Goal: Use online tool/utility: Use online tool/utility

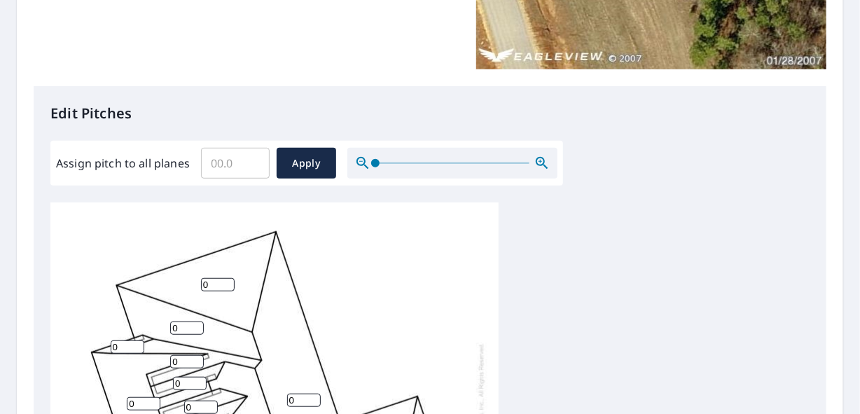
scroll to position [280, 0]
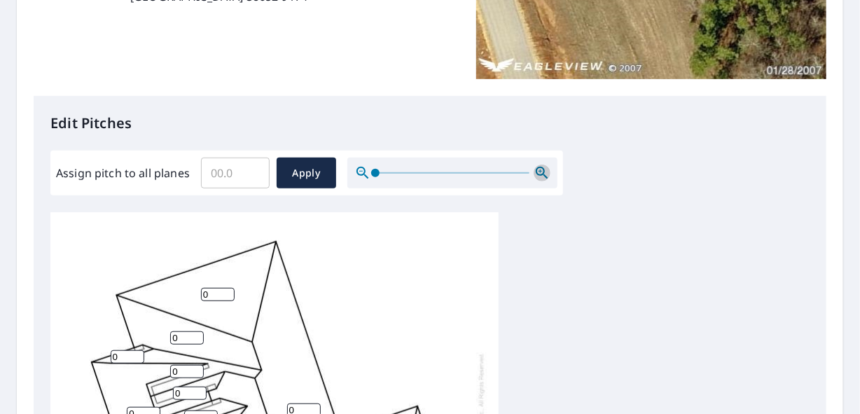
click at [539, 177] on icon "button" at bounding box center [542, 173] width 17 height 17
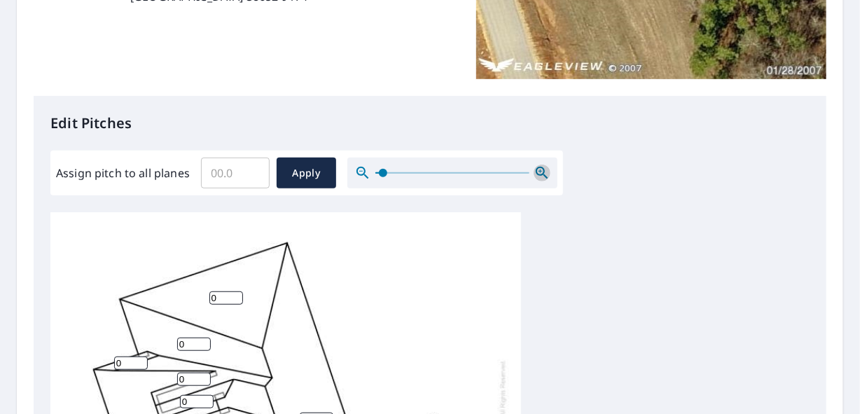
click at [539, 177] on icon "button" at bounding box center [542, 173] width 17 height 17
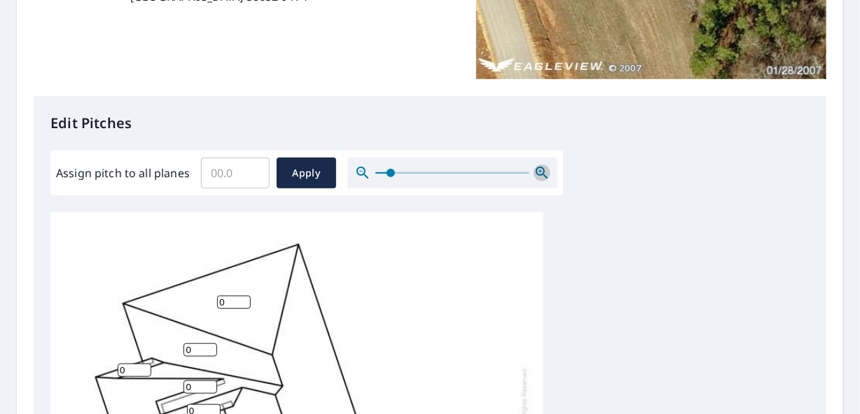
click at [539, 177] on icon "button" at bounding box center [542, 173] width 17 height 17
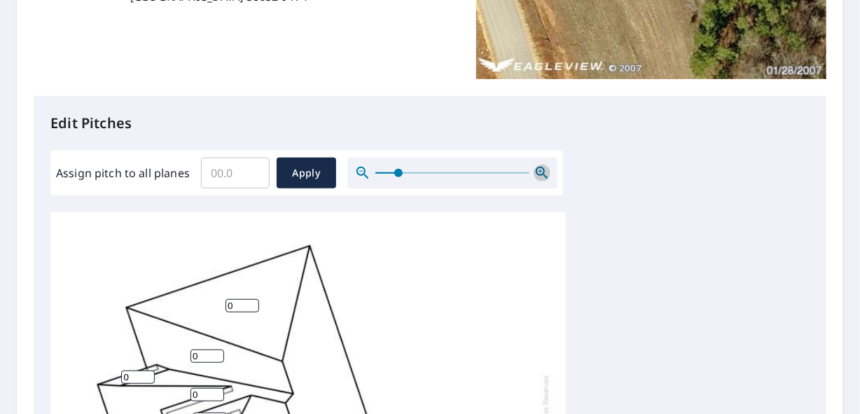
click at [539, 177] on icon "button" at bounding box center [542, 173] width 17 height 17
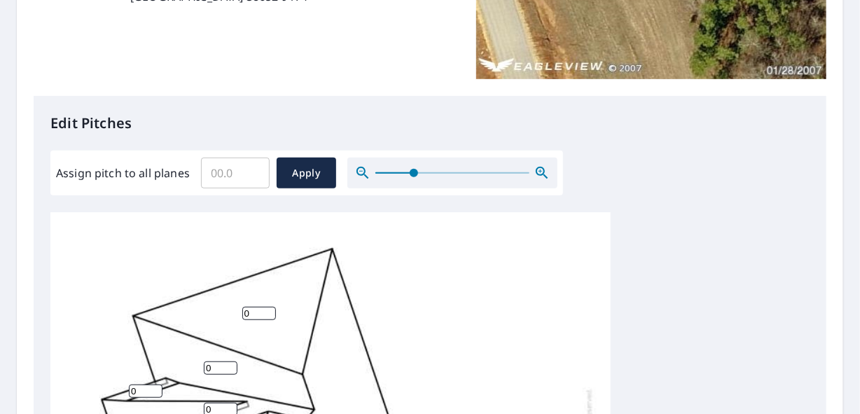
click at [539, 177] on icon "button" at bounding box center [542, 173] width 17 height 17
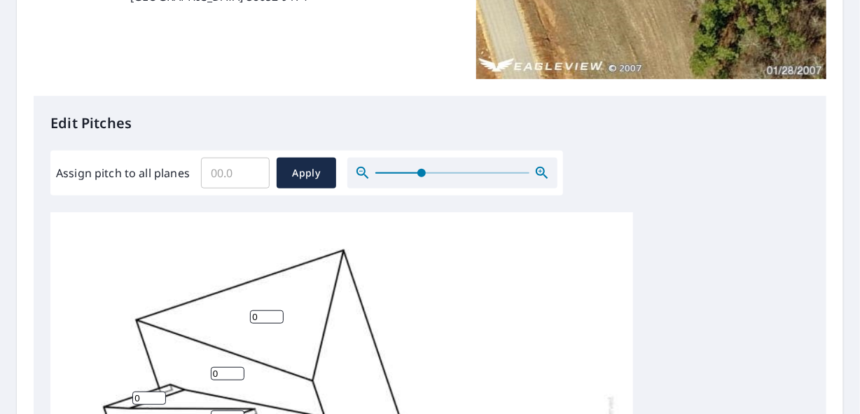
click at [539, 177] on icon "button" at bounding box center [542, 173] width 17 height 17
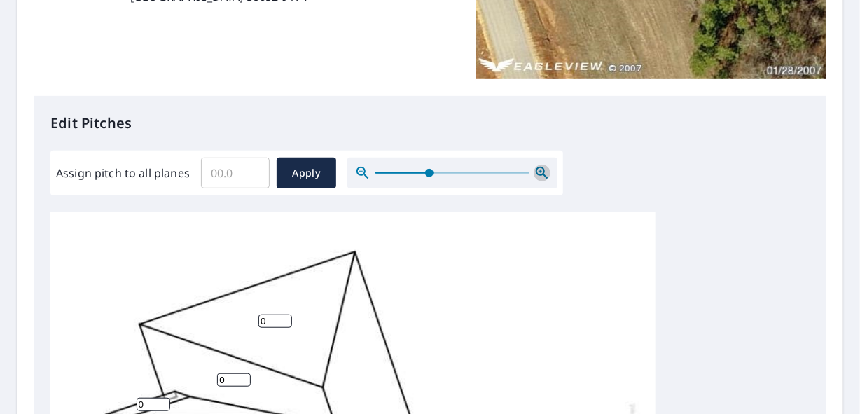
click at [539, 177] on icon "button" at bounding box center [542, 173] width 17 height 17
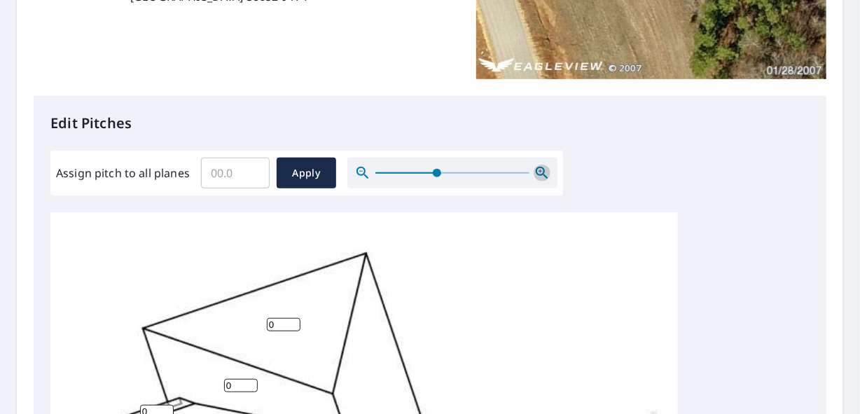
click at [539, 177] on icon "button" at bounding box center [542, 173] width 17 height 17
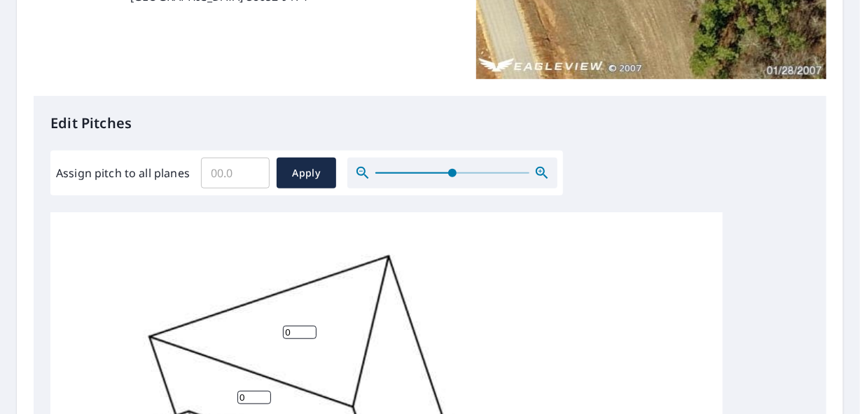
click at [539, 177] on icon "button" at bounding box center [542, 173] width 17 height 17
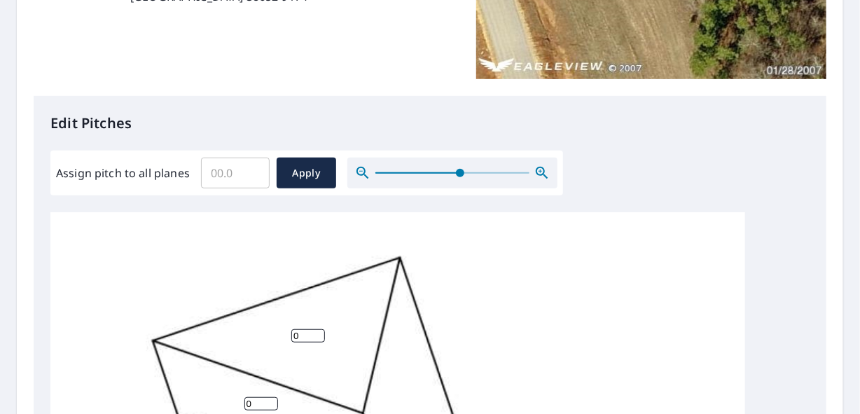
click at [539, 177] on icon "button" at bounding box center [542, 173] width 17 height 17
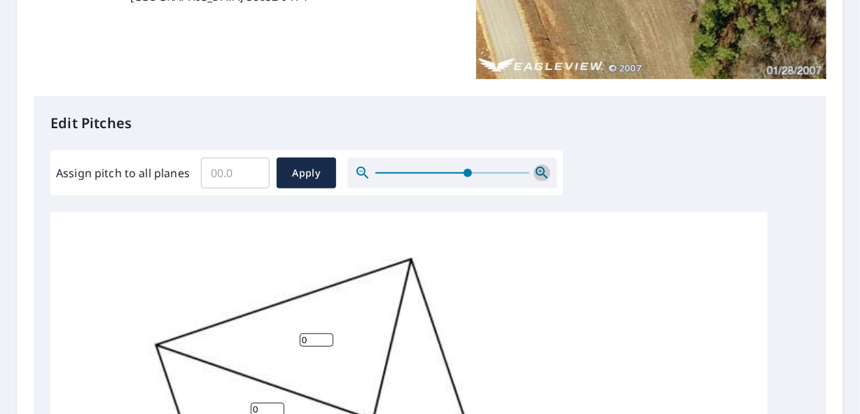
click at [539, 177] on icon "button" at bounding box center [542, 173] width 17 height 17
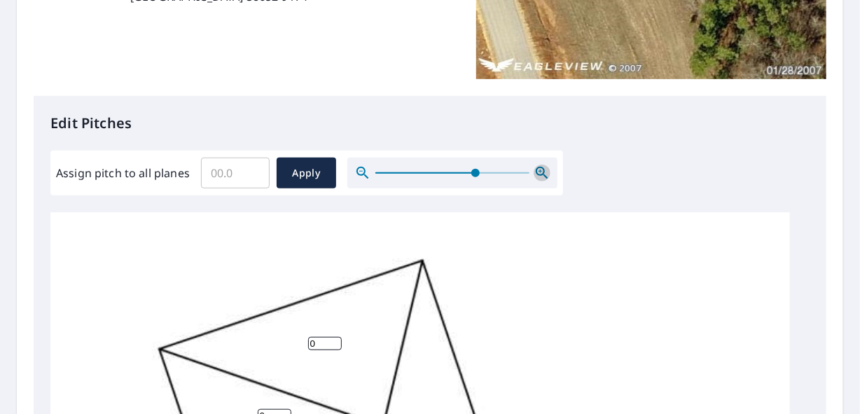
click at [539, 177] on icon "button" at bounding box center [542, 173] width 17 height 17
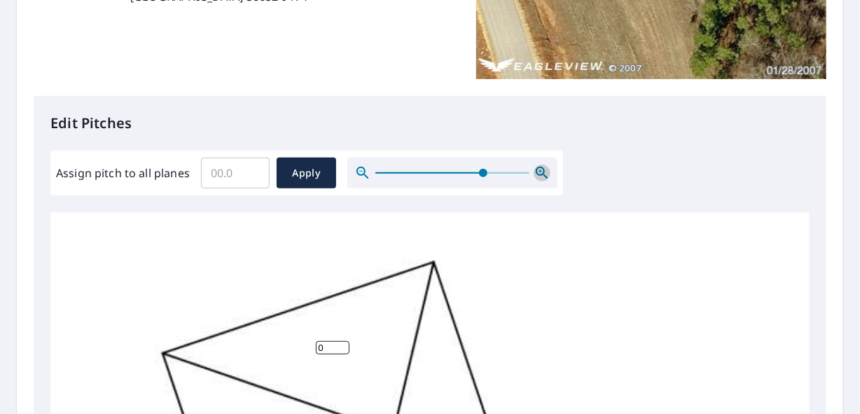
click at [539, 177] on icon "button" at bounding box center [542, 173] width 17 height 17
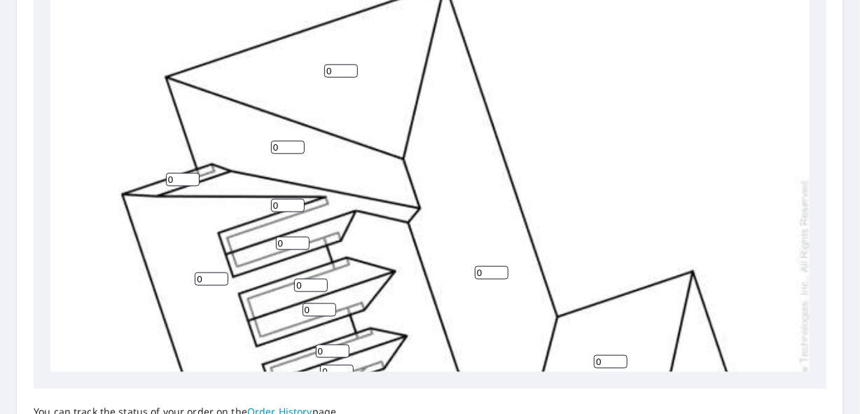
scroll to position [420, 0]
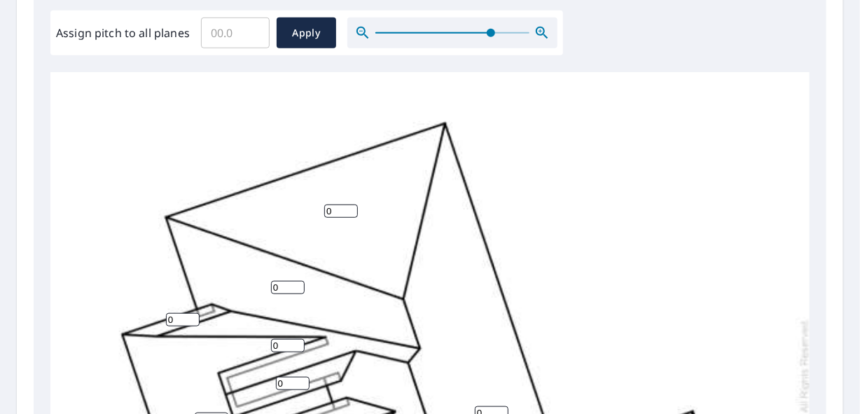
click at [331, 210] on input "0" at bounding box center [341, 211] width 34 height 13
type input "13"
click at [280, 289] on input "0" at bounding box center [288, 287] width 34 height 13
type input "10"
click at [174, 317] on input "0" at bounding box center [183, 319] width 34 height 13
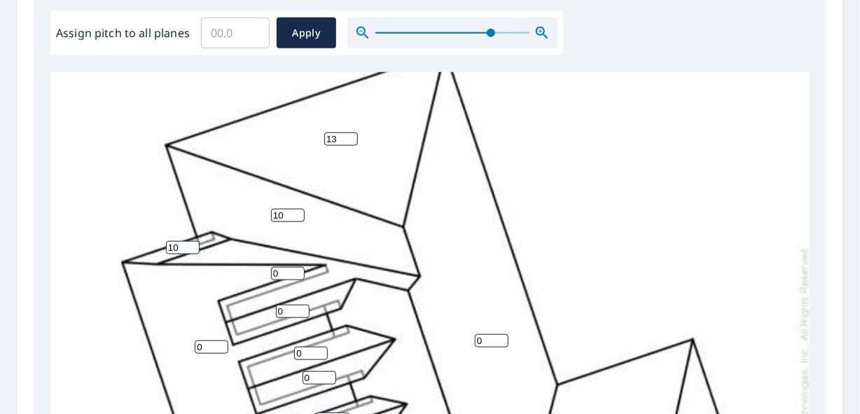
scroll to position [140, 0]
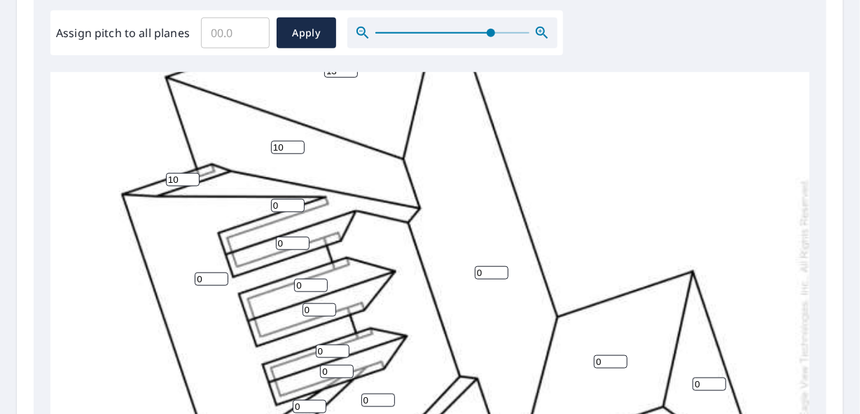
type input "10"
click at [205, 273] on input "0" at bounding box center [212, 279] width 34 height 13
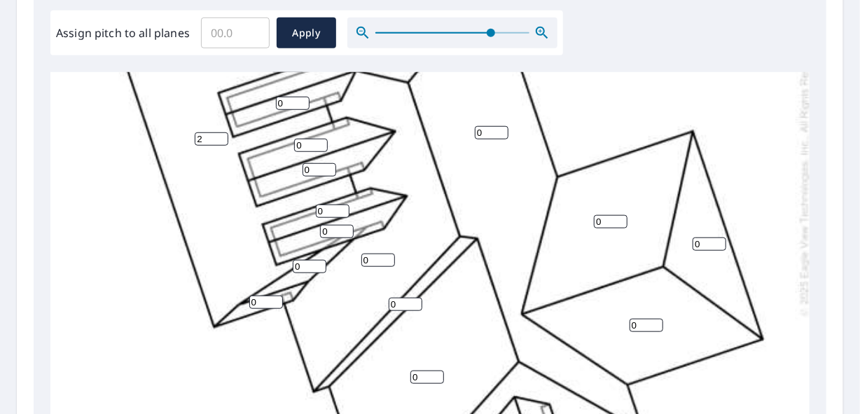
scroll to position [210, 0]
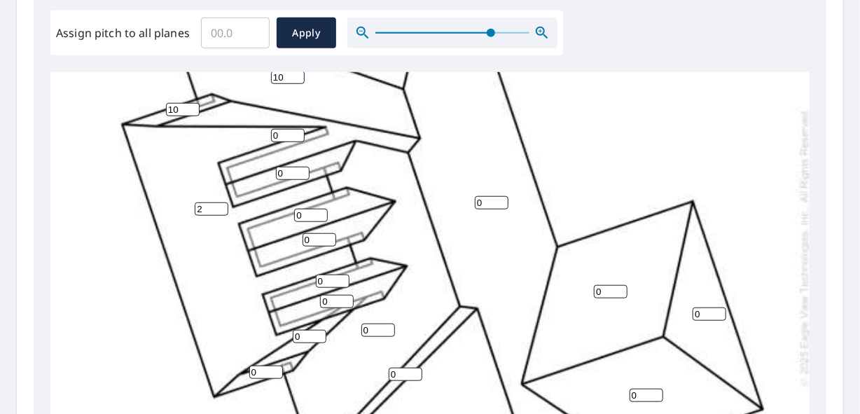
type input "2"
click at [304, 338] on input "0" at bounding box center [310, 336] width 34 height 13
type input "10"
click at [258, 371] on input "0" at bounding box center [266, 372] width 34 height 13
type input "10"
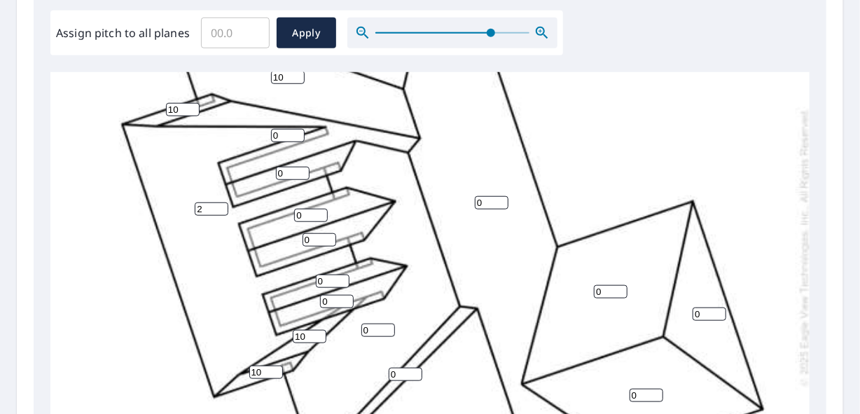
click at [373, 329] on input "0" at bounding box center [379, 330] width 34 height 13
type input "10"
click at [397, 373] on input "0" at bounding box center [406, 374] width 34 height 13
type input "10"
click at [279, 132] on input "0" at bounding box center [288, 135] width 34 height 13
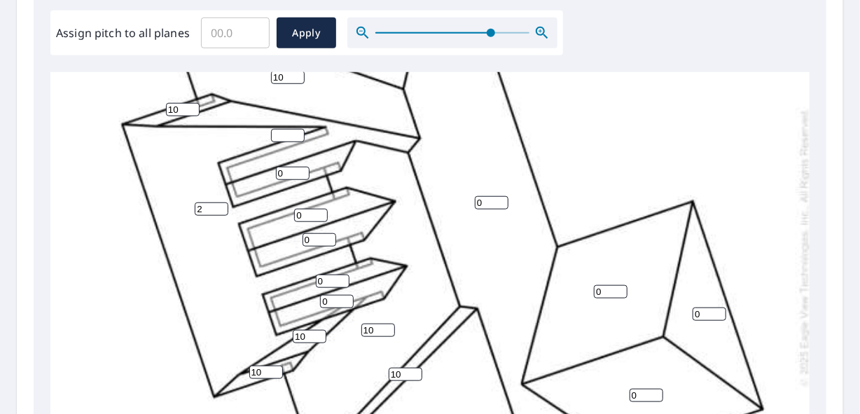
type input "0"
type input "9"
click at [287, 176] on input "0" at bounding box center [293, 173] width 34 height 13
type input "9"
click at [307, 215] on input "0" at bounding box center [311, 215] width 34 height 13
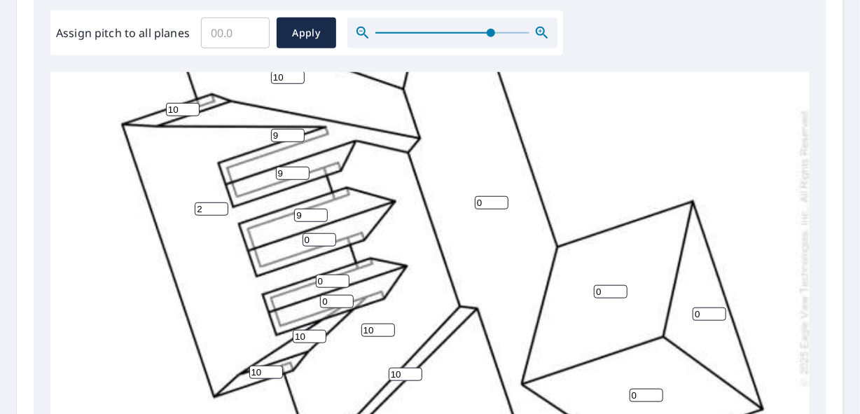
type input "9"
click at [315, 241] on input "0" at bounding box center [320, 239] width 34 height 13
type input "9"
click at [329, 281] on input "0" at bounding box center [333, 281] width 34 height 13
type input "9"
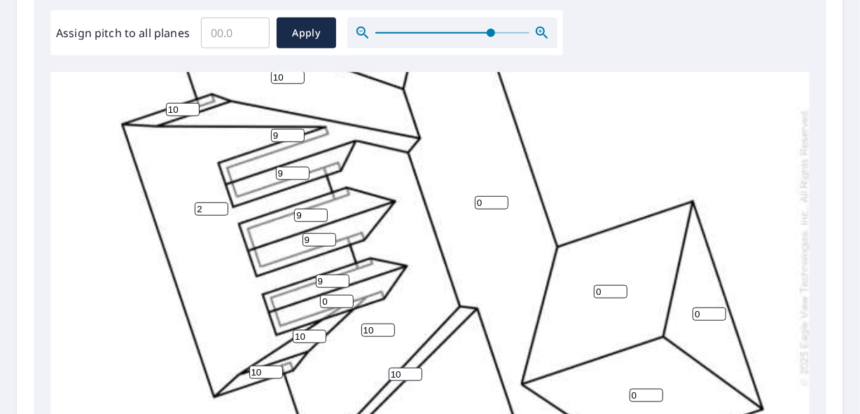
click at [329, 300] on input "0" at bounding box center [337, 301] width 34 height 13
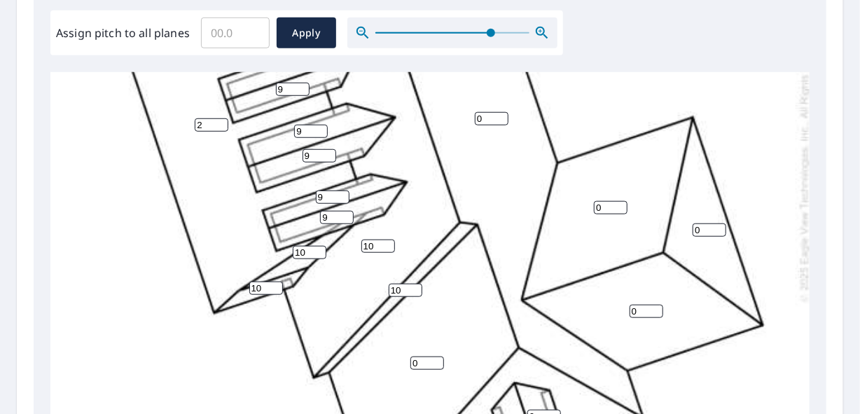
scroll to position [273, 0]
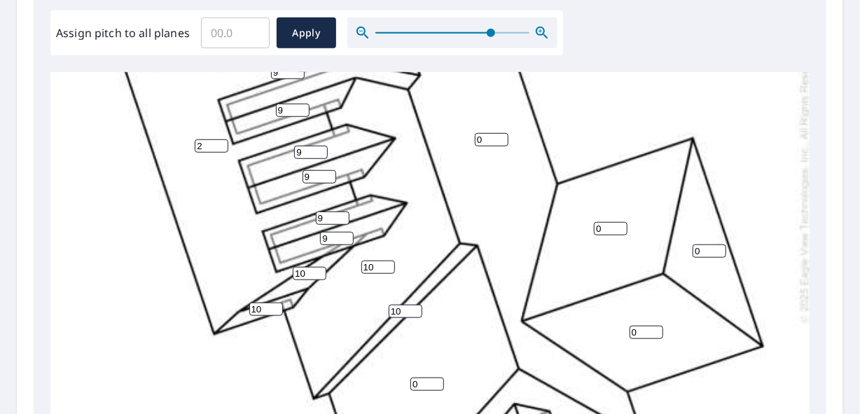
type input "9"
click at [423, 382] on input "0" at bounding box center [428, 384] width 34 height 13
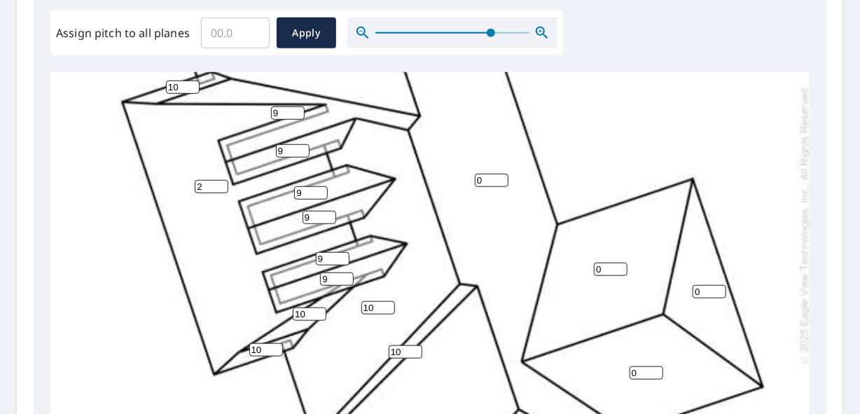
scroll to position [203, 0]
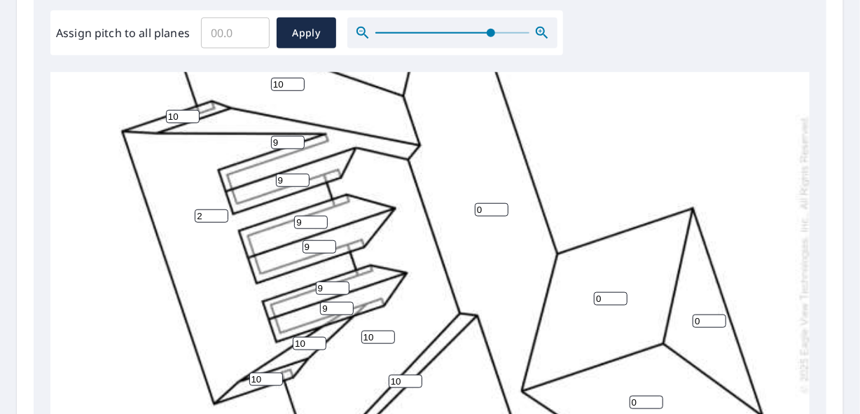
type input "10"
click at [482, 208] on input "0" at bounding box center [492, 209] width 34 height 13
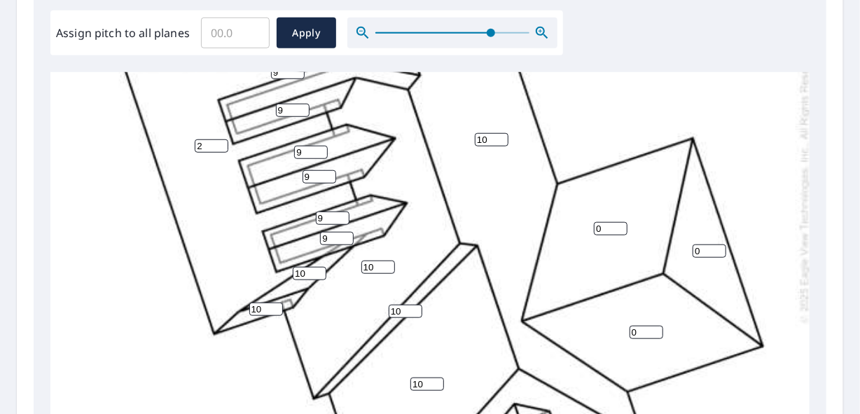
scroll to position [343, 0]
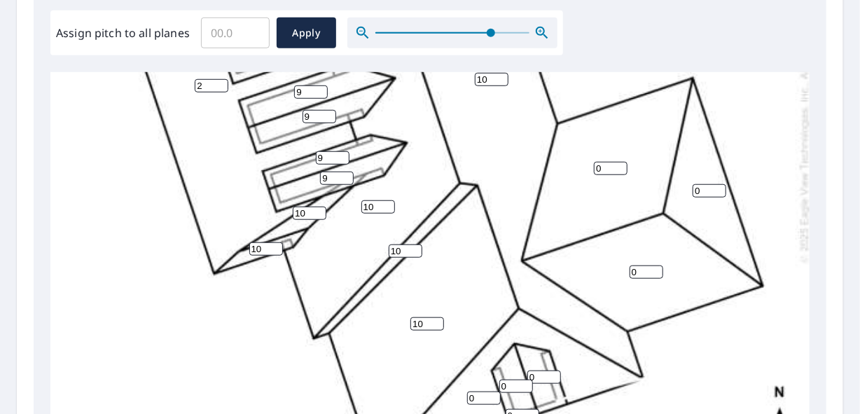
type input "10"
click at [605, 162] on input "0" at bounding box center [611, 168] width 34 height 13
type input "10"
click at [709, 184] on input "0" at bounding box center [710, 190] width 34 height 13
type input "13"
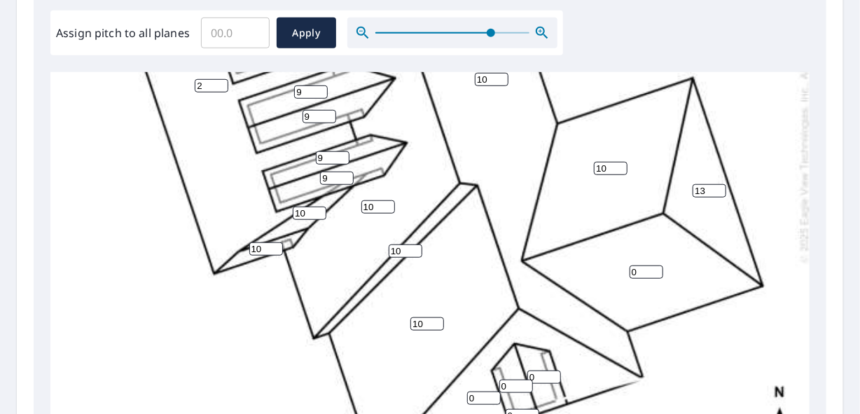
click at [648, 266] on input "0" at bounding box center [647, 272] width 34 height 13
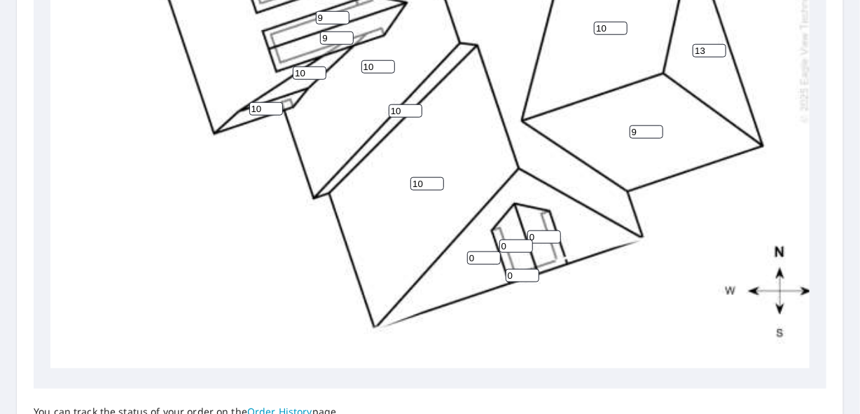
type input "9"
click at [482, 252] on input "0" at bounding box center [484, 258] width 34 height 13
type input "13"
click at [540, 230] on input "0" at bounding box center [545, 236] width 34 height 13
type input "9"
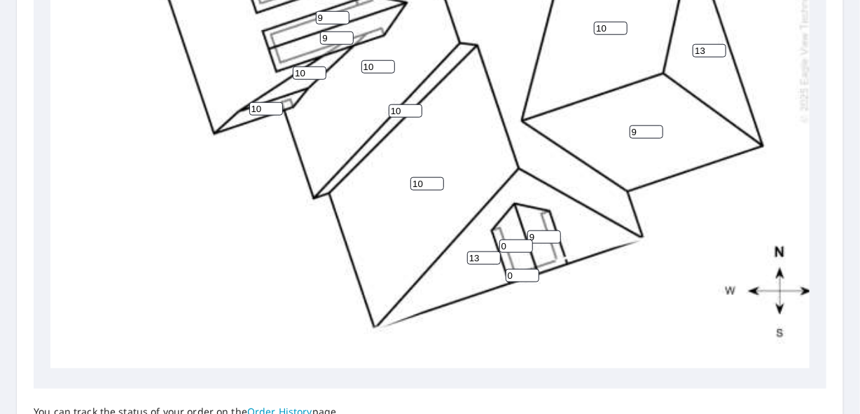
click at [509, 240] on input "0" at bounding box center [517, 246] width 34 height 13
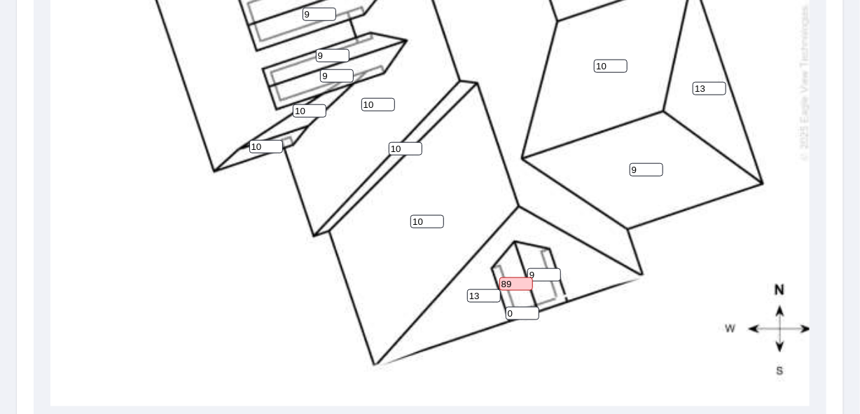
scroll to position [598, 0]
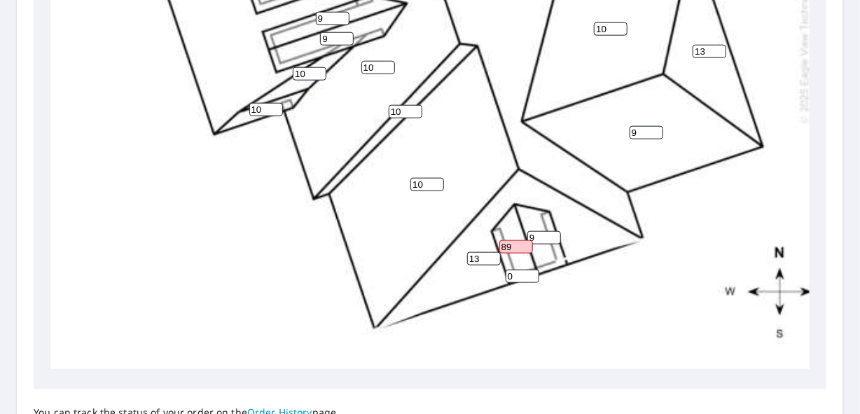
type input "8"
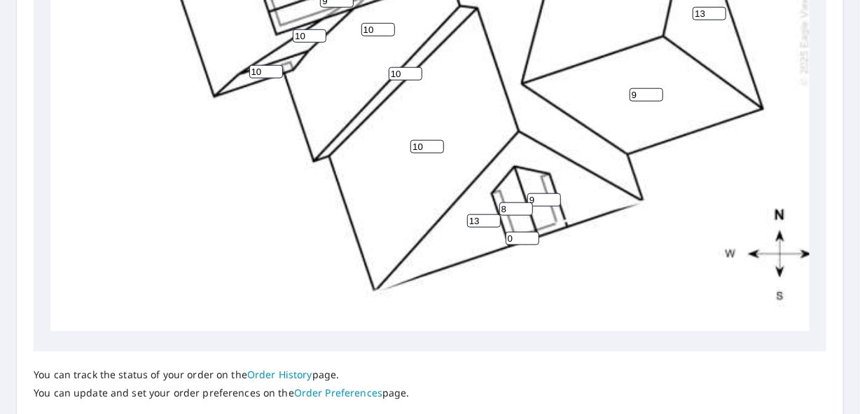
scroll to position [560, 0]
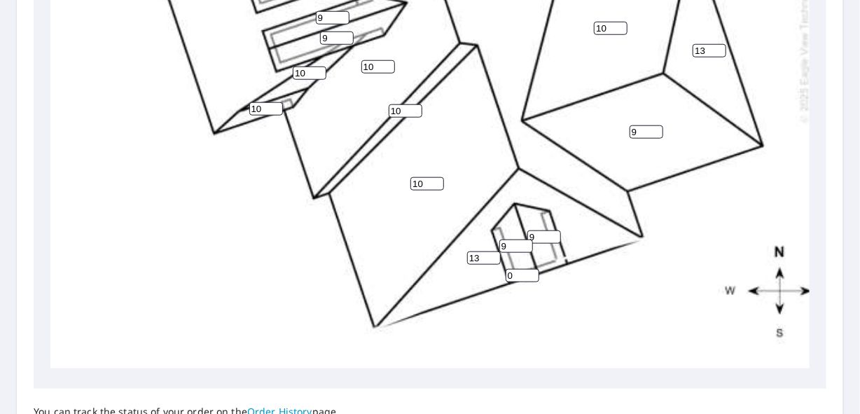
type input "9"
click at [516, 269] on input "0" at bounding box center [523, 275] width 34 height 13
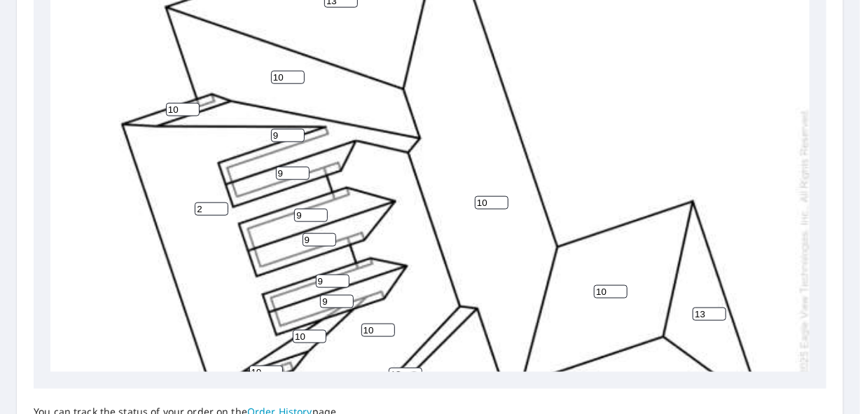
scroll to position [140, 0]
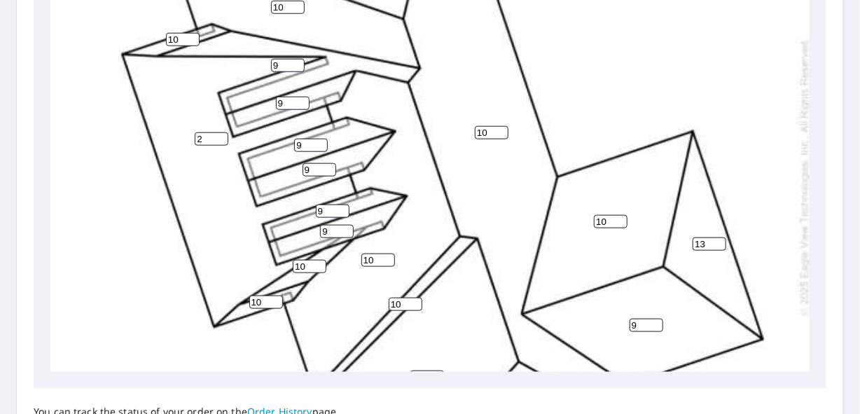
type input "13"
click at [210, 135] on input "2" at bounding box center [212, 138] width 34 height 13
type input "3"
click at [202, 228] on div "10 3 10 10 13 10 9 10 13 13 9 9 9 9 9 9 10 9 9 10 13 10 10" at bounding box center [442, 177] width 785 height 770
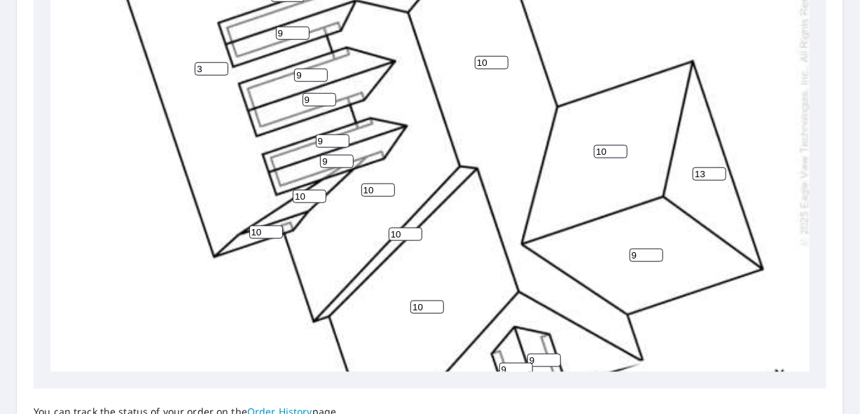
click at [638, 256] on input "9" at bounding box center [647, 255] width 34 height 13
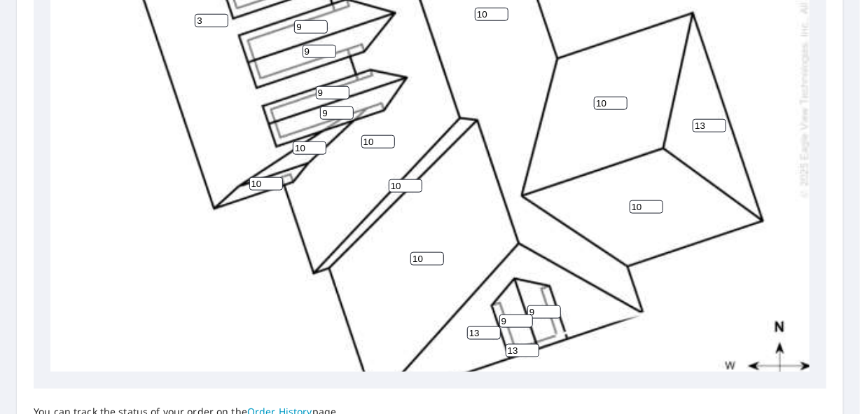
scroll to position [280, 0]
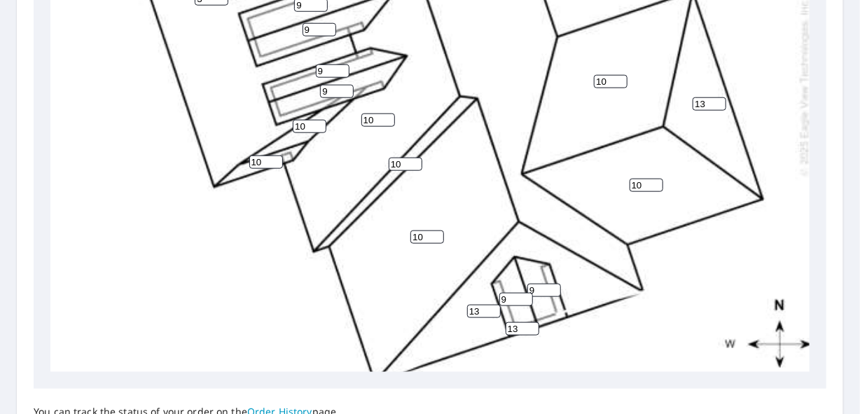
type input "10"
click at [623, 268] on div "10 3 10 10 13 10 10 10 13 13 9 9 9 9 9 9 10 9 9 10 13 10 10" at bounding box center [442, 37] width 785 height 770
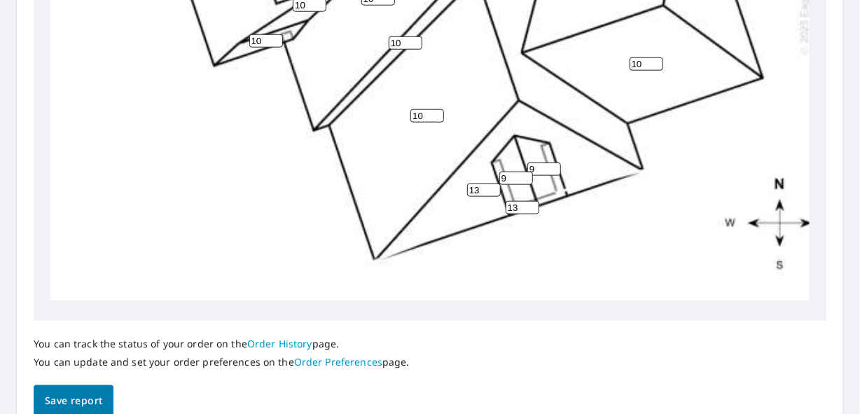
scroll to position [704, 0]
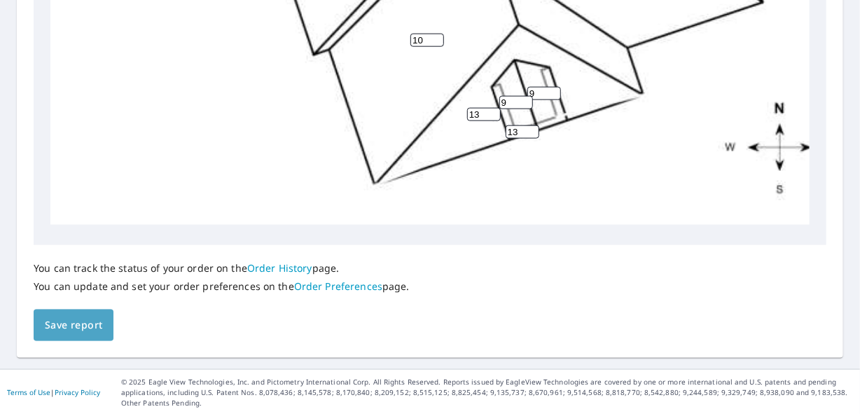
click at [65, 319] on span "Save report" at bounding box center [73, 326] width 57 height 18
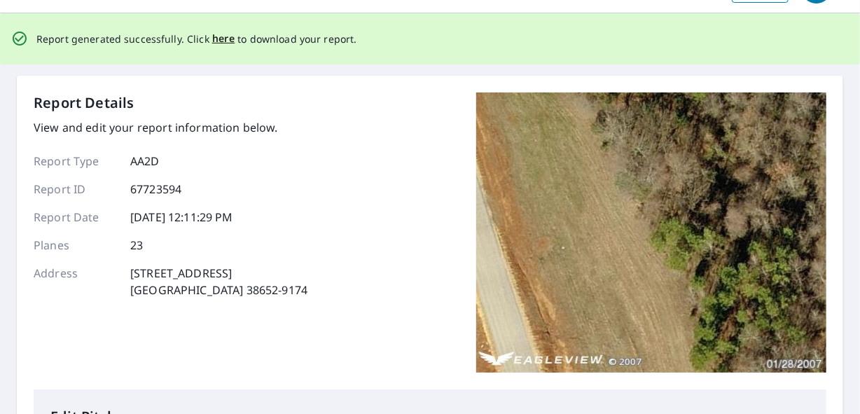
scroll to position [0, 0]
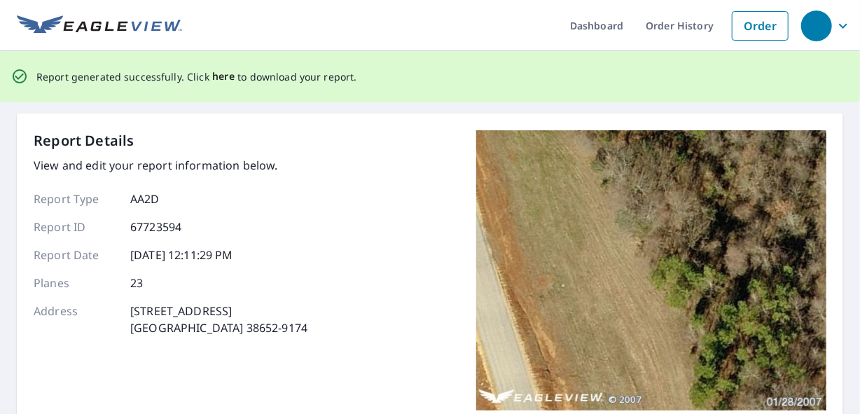
click at [219, 74] on span "here" at bounding box center [223, 77] width 23 height 18
